Goal: Information Seeking & Learning: Learn about a topic

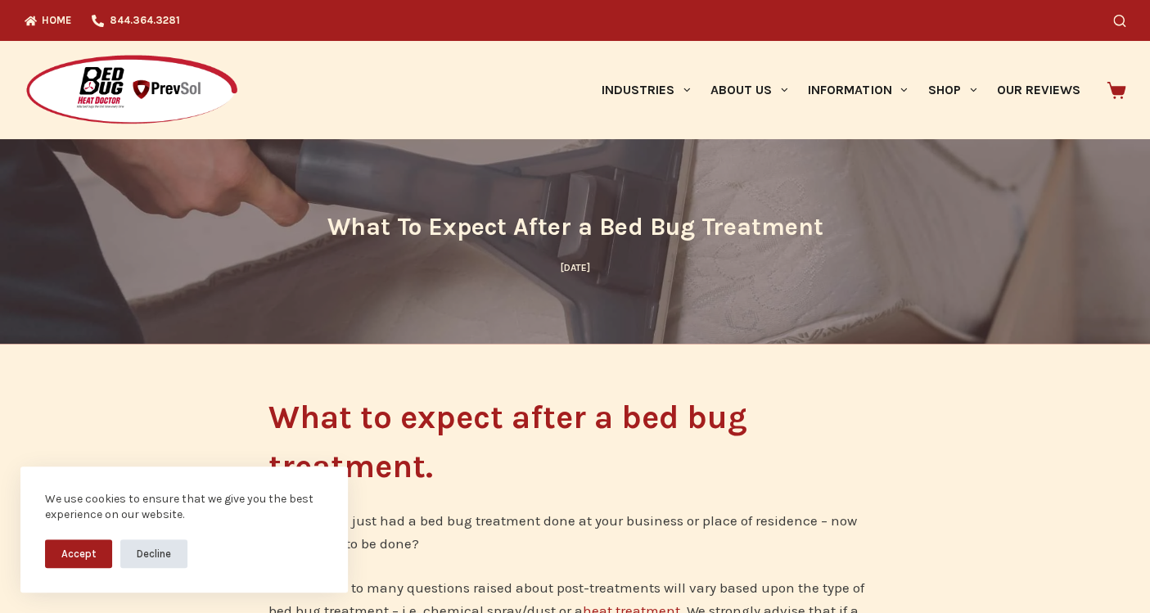
click at [161, 554] on button "Decline" at bounding box center [153, 553] width 67 height 29
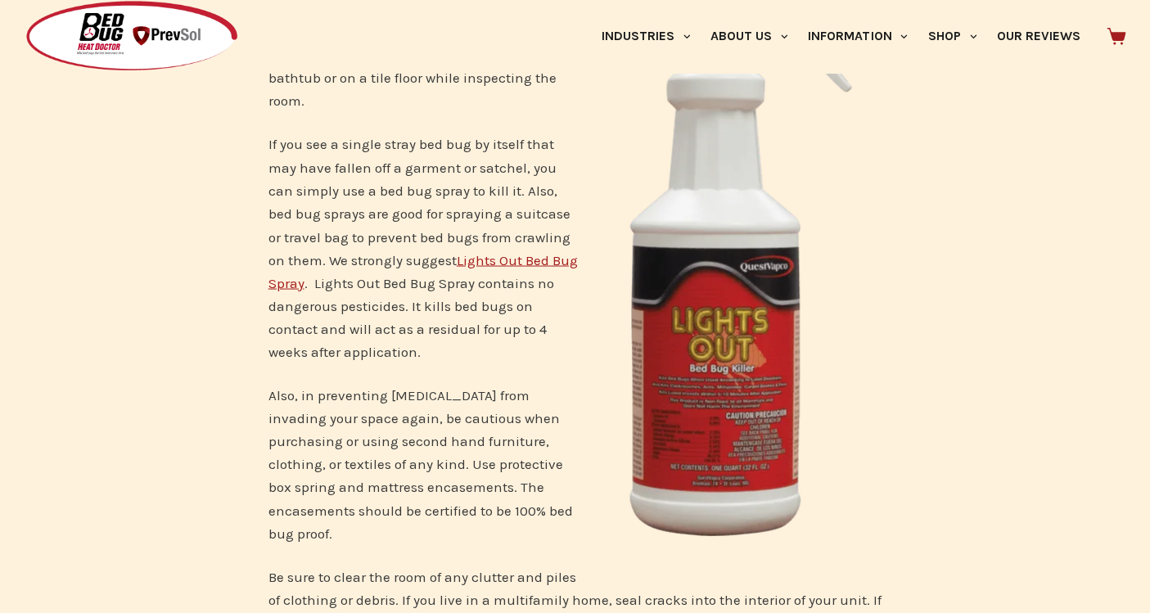
scroll to position [5590, 0]
click at [531, 253] on link "Lights Out Bed Bug Spray" at bounding box center [422, 272] width 309 height 39
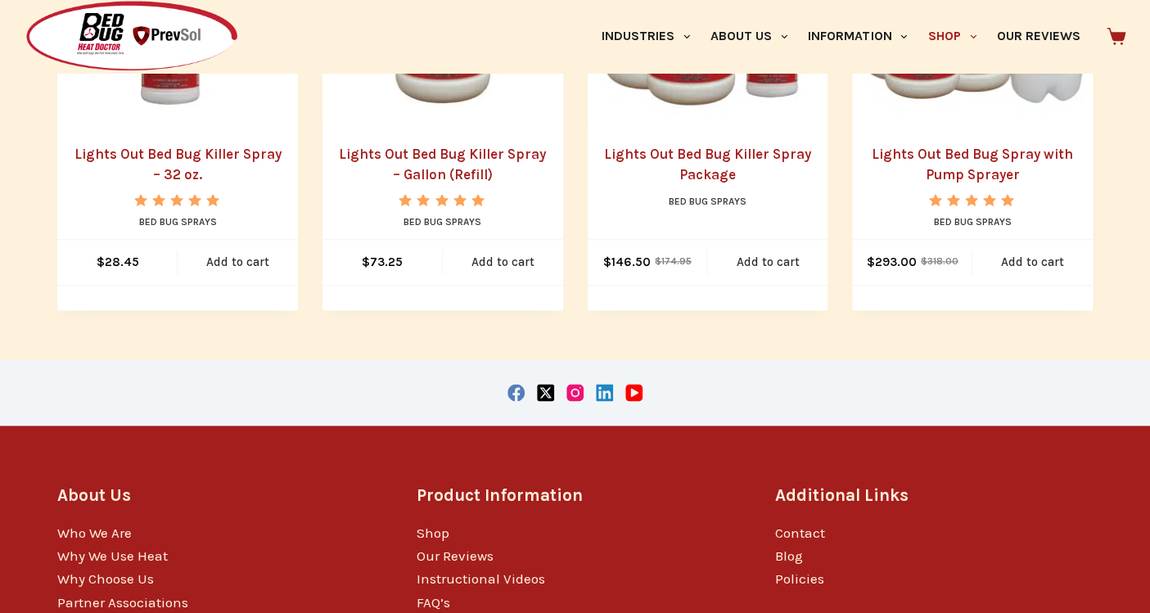
scroll to position [700, 0]
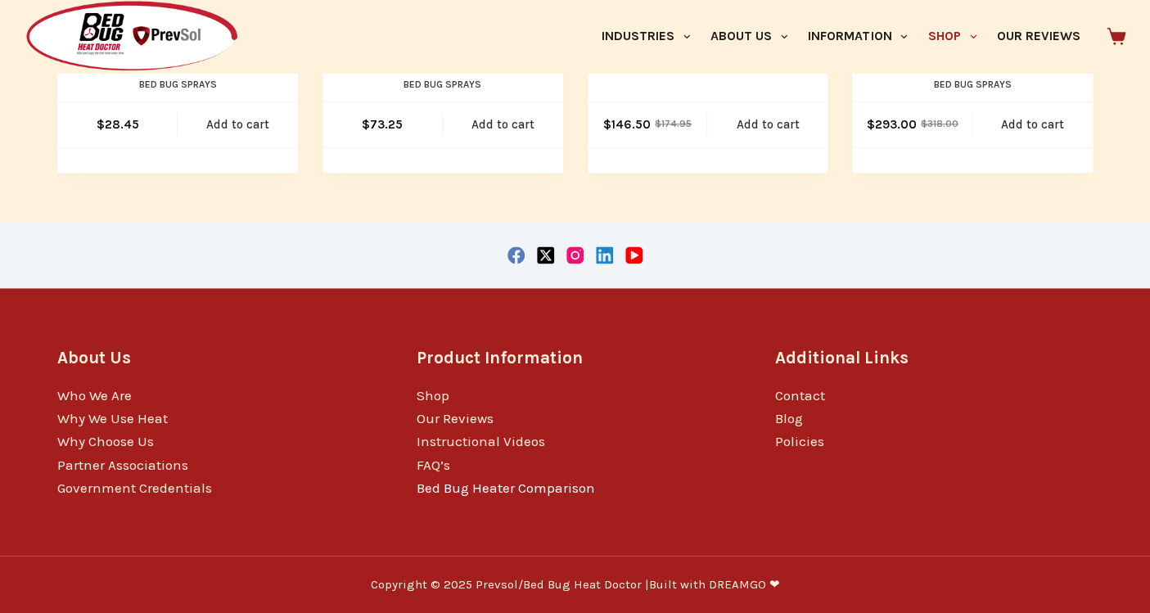
click at [579, 490] on link "Bed Bug Heater Comparison" at bounding box center [505, 487] width 178 height 16
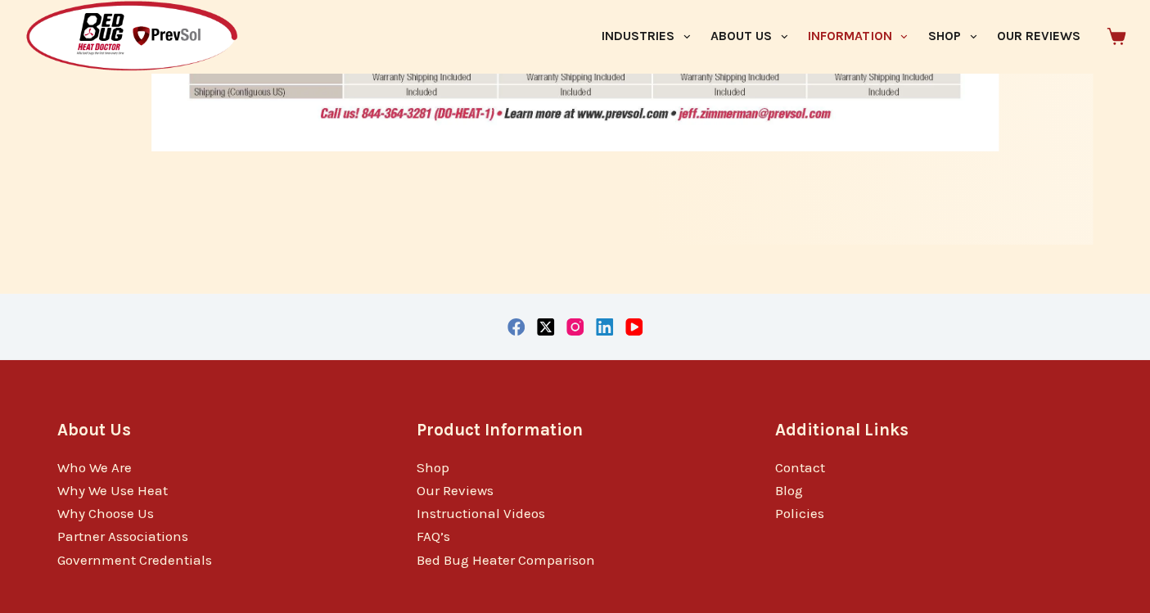
scroll to position [1942, 0]
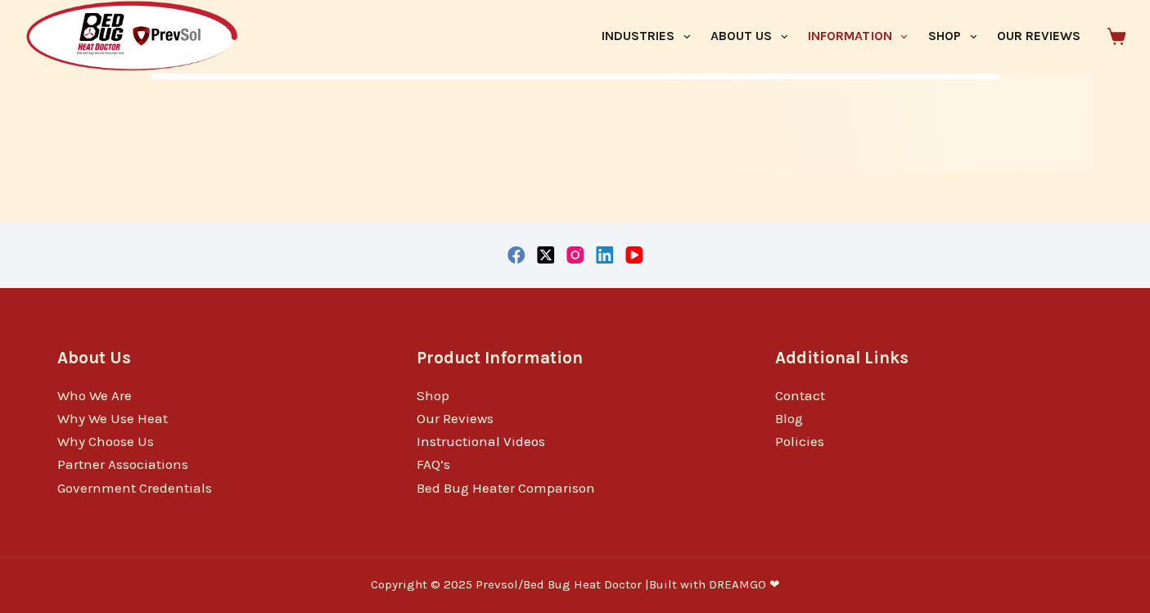
click at [533, 443] on link "Instructional Videos" at bounding box center [480, 441] width 128 height 16
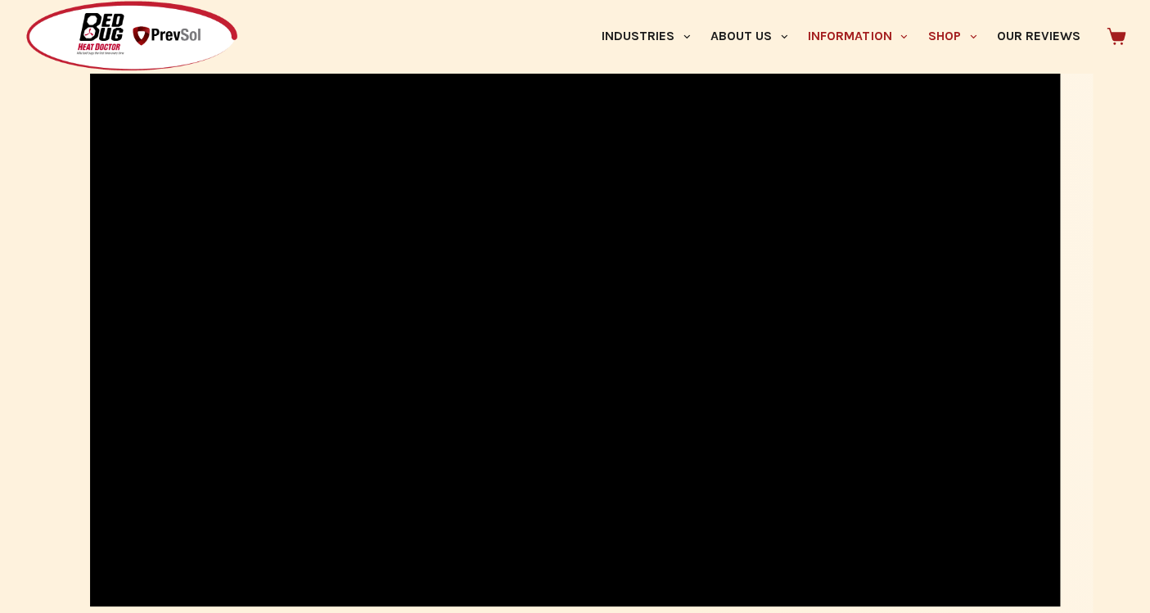
scroll to position [1946, 0]
